Goal: Task Accomplishment & Management: Manage account settings

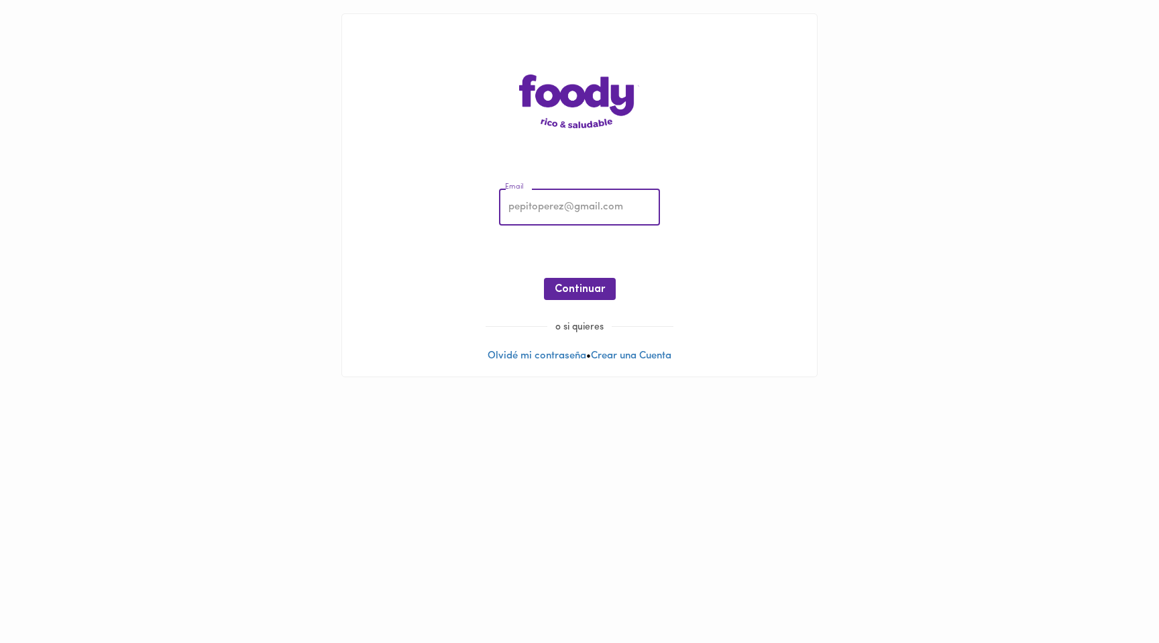
click at [545, 200] on input "email" at bounding box center [579, 207] width 161 height 37
type input "[EMAIL_ADDRESS][DOMAIN_NAME]"
click at [583, 291] on span "Continuar" at bounding box center [580, 289] width 50 height 13
click at [586, 289] on span "Ingresar" at bounding box center [580, 289] width 42 height 13
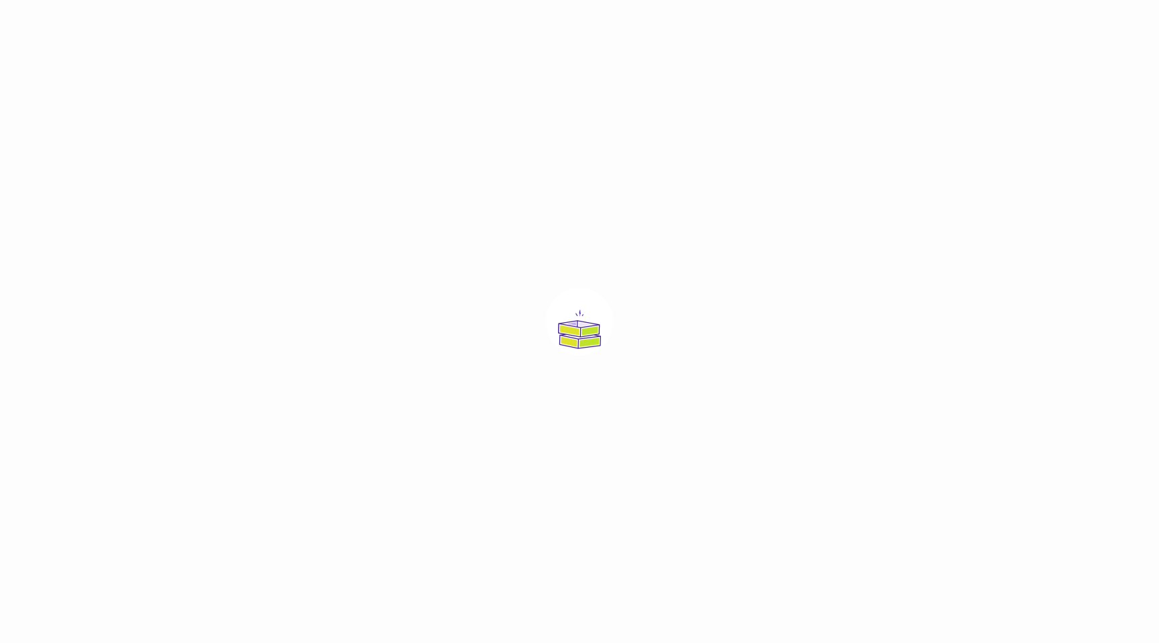
click at [620, 280] on div at bounding box center [579, 321] width 1159 height 643
click at [620, 321] on div at bounding box center [579, 321] width 1159 height 643
drag, startPoint x: 579, startPoint y: 325, endPoint x: 567, endPoint y: 318, distance: 14.2
click at [578, 325] on img at bounding box center [579, 321] width 67 height 67
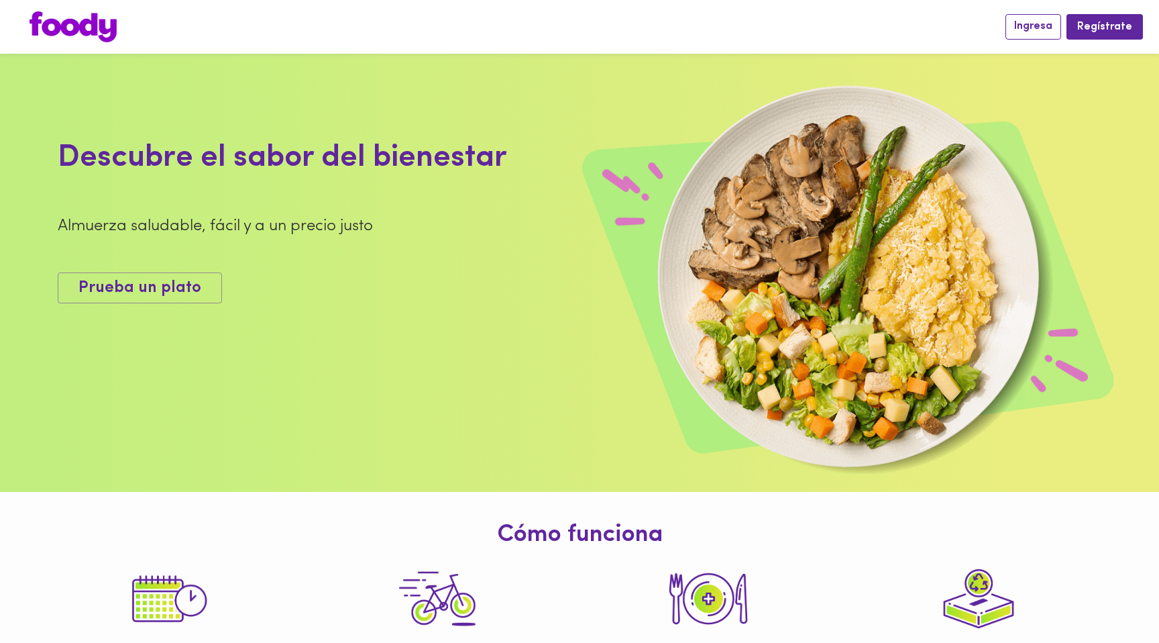
click at [1044, 23] on span "Ingresa" at bounding box center [1033, 26] width 38 height 13
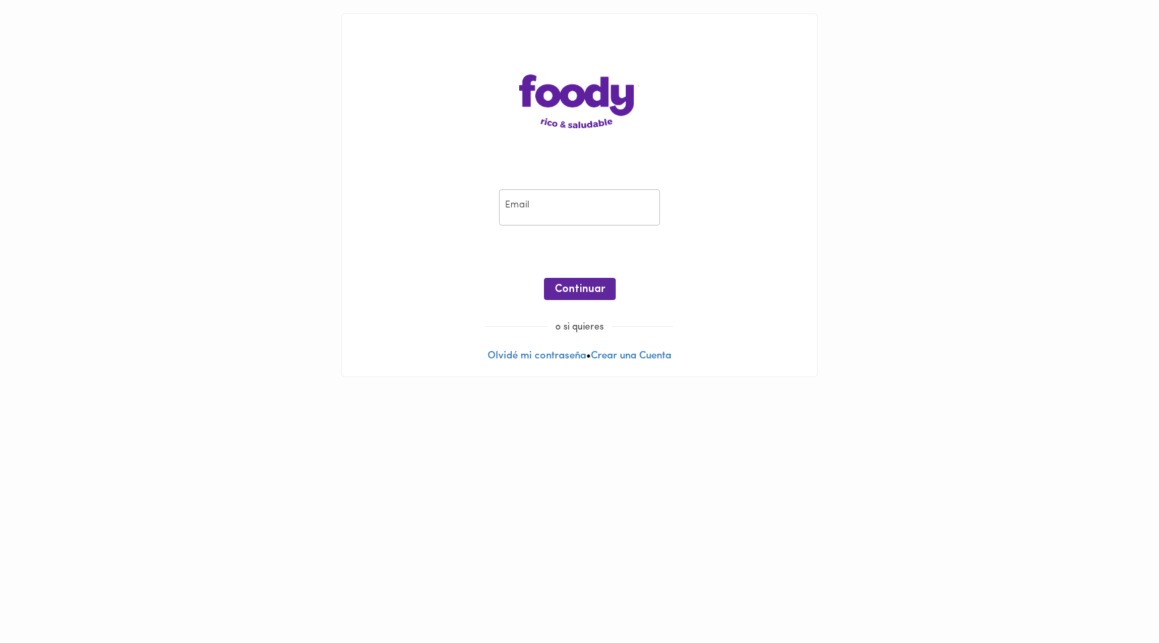
drag, startPoint x: 590, startPoint y: 203, endPoint x: 575, endPoint y: 215, distance: 19.2
click at [590, 203] on input "email" at bounding box center [579, 207] width 161 height 37
type input "[EMAIL_ADDRESS][DOMAIN_NAME]"
click at [596, 290] on span "Continuar" at bounding box center [580, 289] width 50 height 13
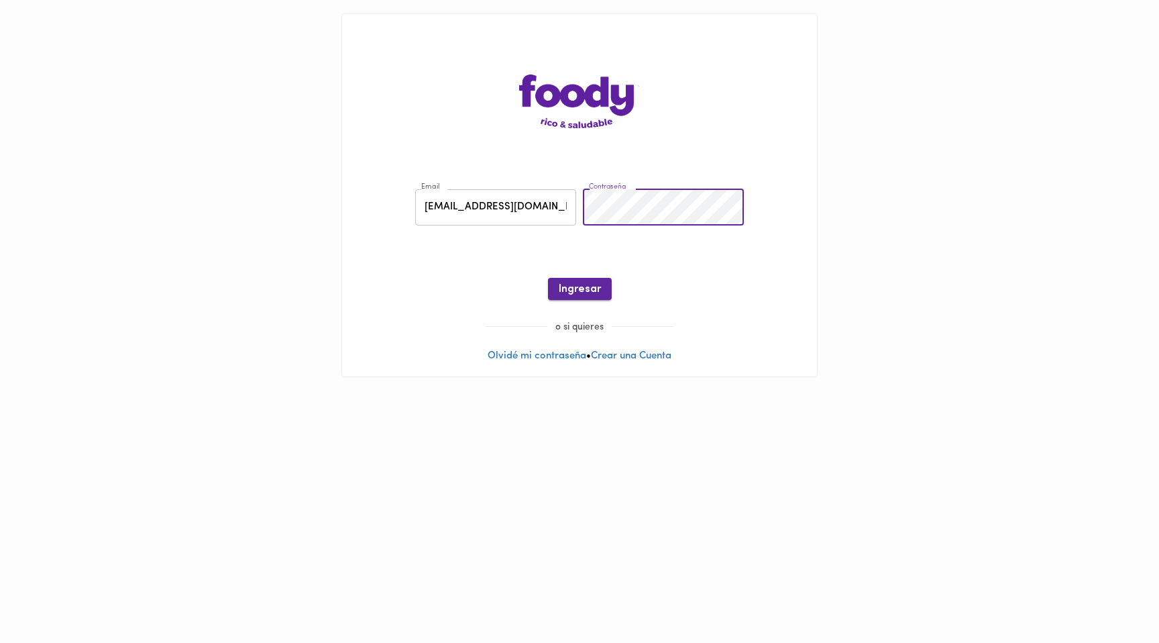
click at [573, 293] on span "Ingresar" at bounding box center [580, 289] width 42 height 13
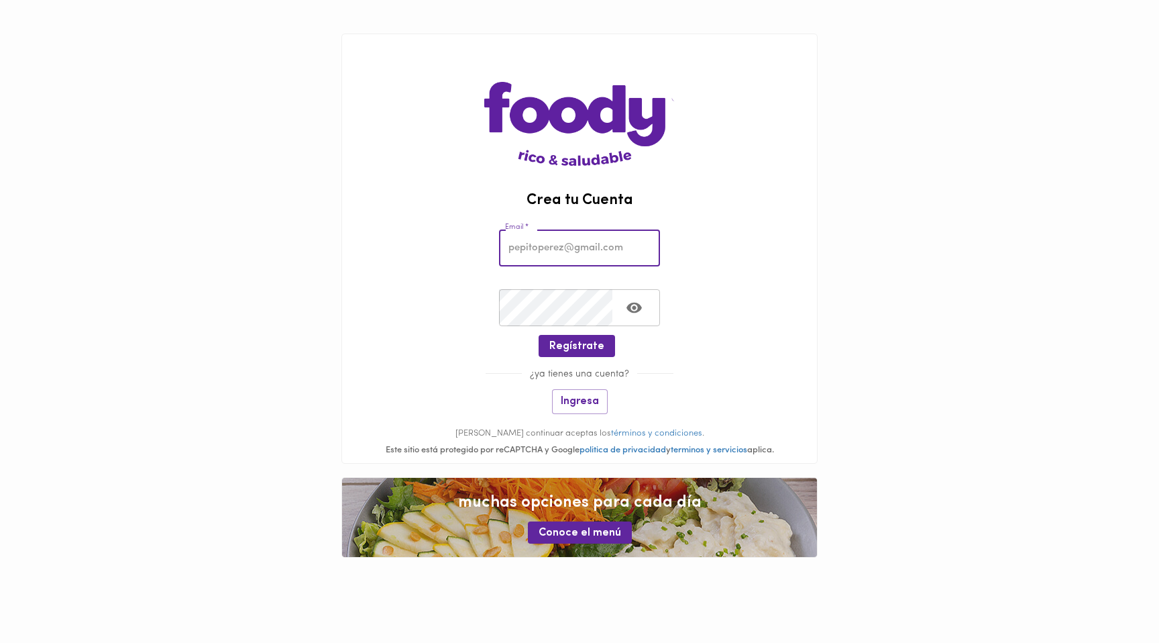
click at [548, 256] on input "email" at bounding box center [579, 247] width 161 height 37
click at [540, 252] on input "email" at bounding box center [579, 247] width 161 height 37
click at [798, 227] on div "Email * Email *" at bounding box center [579, 245] width 475 height 60
click at [246, 147] on main "Crea tu Cuenta Email * Email * Crear Contraseña * Crear Contraseña * Regístrate…" at bounding box center [579, 295] width 1159 height 591
click at [532, 251] on input "email" at bounding box center [579, 247] width 161 height 37
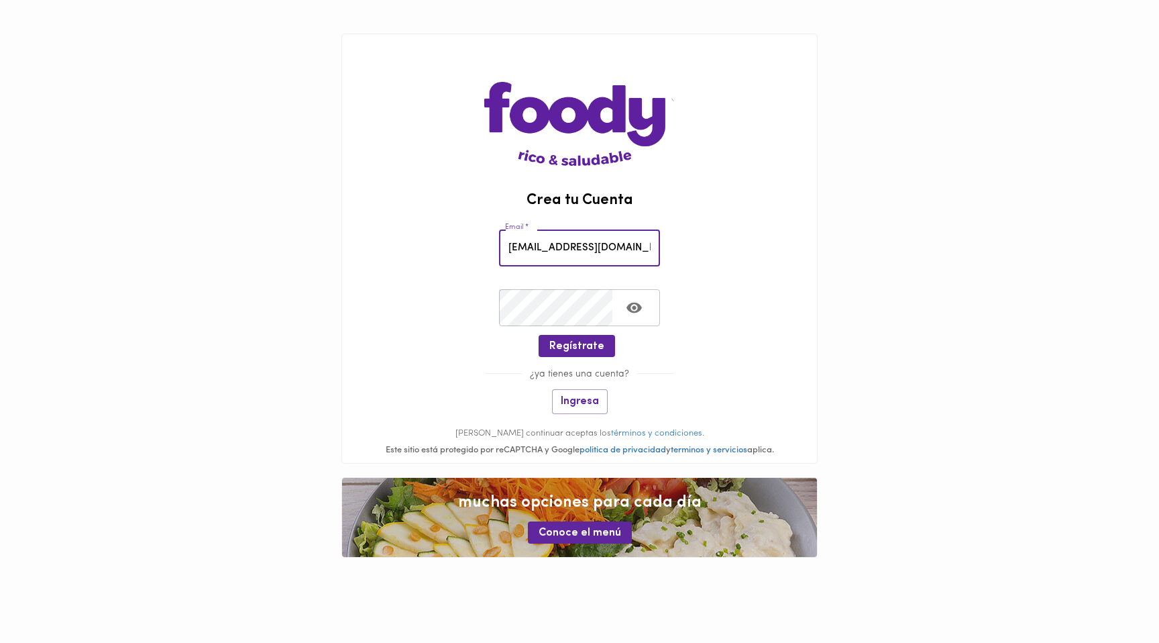
type input "[EMAIL_ADDRESS][DOMAIN_NAME]"
click at [578, 347] on span "Regístrate" at bounding box center [576, 346] width 55 height 13
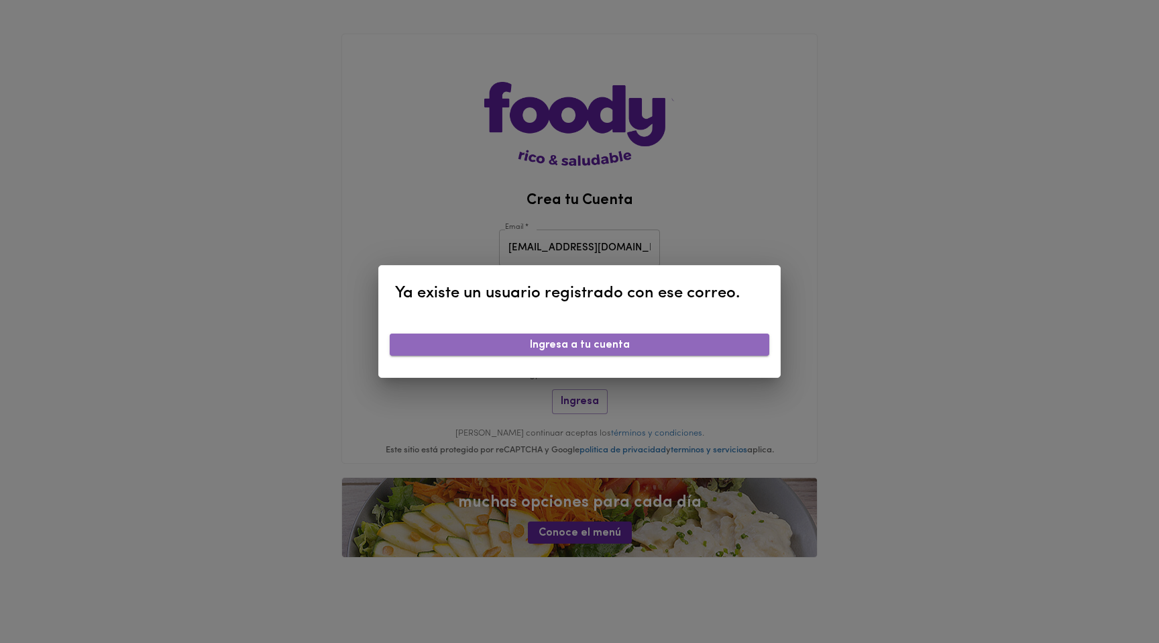
click at [638, 346] on span "Ingresa a tu cuenta" at bounding box center [580, 345] width 358 height 13
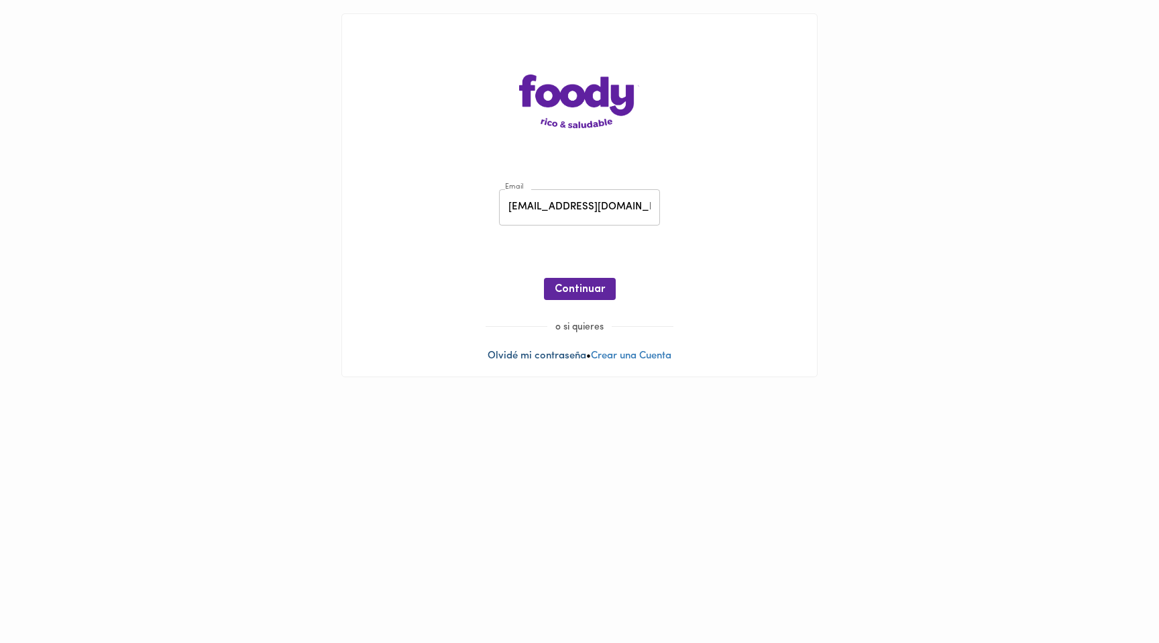
click at [535, 353] on link "Olvidé mi contraseña" at bounding box center [537, 356] width 99 height 10
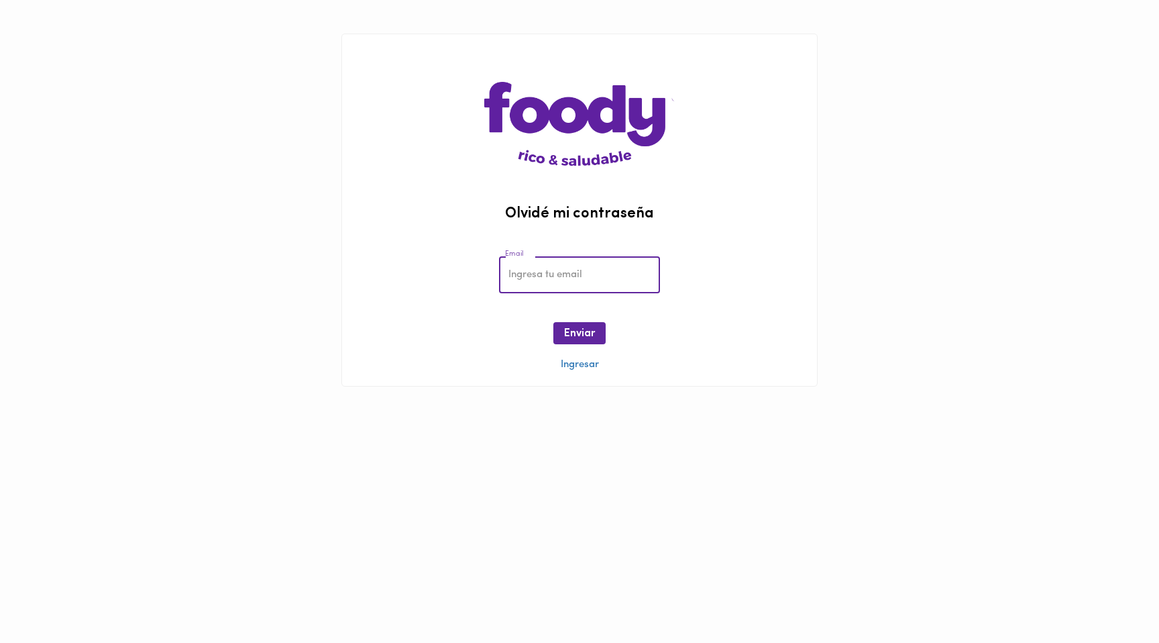
click at [542, 274] on input "email" at bounding box center [579, 274] width 161 height 37
type input "[EMAIL_ADDRESS][DOMAIN_NAME]"
drag, startPoint x: 598, startPoint y: 333, endPoint x: 608, endPoint y: 332, distance: 9.5
click at [598, 333] on button "Enviar" at bounding box center [580, 333] width 52 height 22
